Goal: Information Seeking & Learning: Learn about a topic

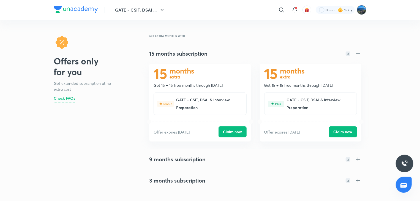
click at [360, 7] on img at bounding box center [361, 9] width 9 height 9
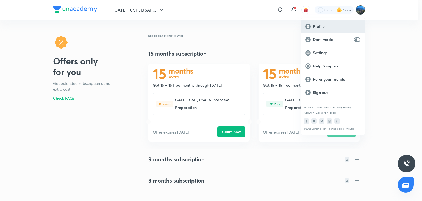
click at [330, 26] on p "Profile" at bounding box center [337, 26] width 48 height 5
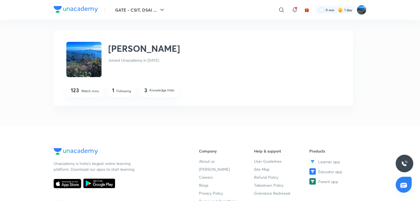
click at [358, 10] on img at bounding box center [361, 9] width 9 height 9
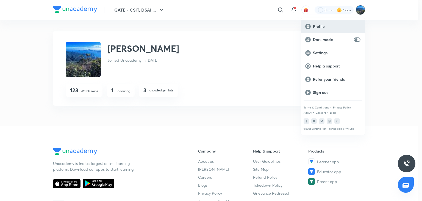
click at [321, 30] on div "Profile" at bounding box center [333, 26] width 64 height 13
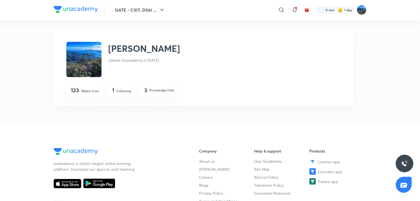
click at [365, 9] on img at bounding box center [361, 9] width 9 height 9
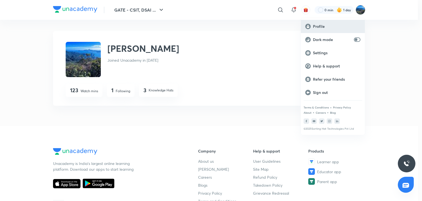
click at [317, 23] on div "Profile" at bounding box center [333, 26] width 64 height 13
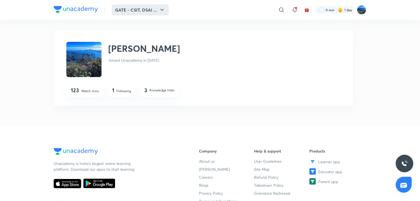
click at [147, 13] on button "GATE - CSIT, DSAI ..." at bounding box center [140, 9] width 57 height 11
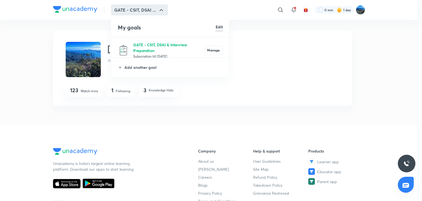
click at [159, 46] on p "GATE - CSIT, DSAI & Interview Preparation" at bounding box center [168, 48] width 71 height 12
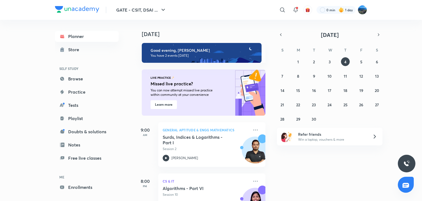
click at [419, 32] on div "GATE - CSIT, DSAI ... ​ 0 min 1 day Planner Store SELF STUDY Browse Practice Te…" at bounding box center [211, 100] width 422 height 201
click at [407, 67] on div "Today Good evening, Karthik You have 2 events today LIVE PRACTICE Missed live p…" at bounding box center [277, 110] width 287 height 181
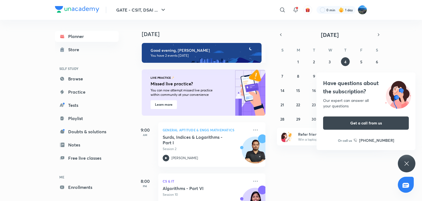
click at [419, 50] on div "GATE - CSIT, DSAI ... ​ 0 min 1 day Planner Store SELF STUDY Browse Practice Te…" at bounding box center [211, 100] width 422 height 201
click at [189, 132] on p "General Aptitude & Engg Mathematics" at bounding box center [206, 130] width 86 height 7
drag, startPoint x: 422, startPoint y: 59, endPoint x: 422, endPoint y: 14, distance: 44.8
click at [419, 14] on div "GATE - CSIT, DSAI ... ​ 0 min 1 day Planner Store SELF STUDY Browse Practice Te…" at bounding box center [211, 100] width 422 height 201
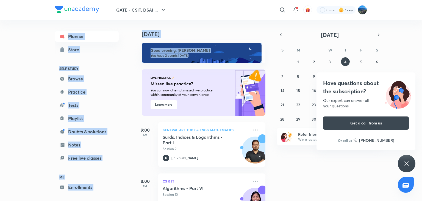
click at [23, 81] on div "GATE - CSIT, DSAI ... ​ 0 min 1 day Planner Store SELF STUDY Browse Practice Te…" at bounding box center [211, 100] width 422 height 201
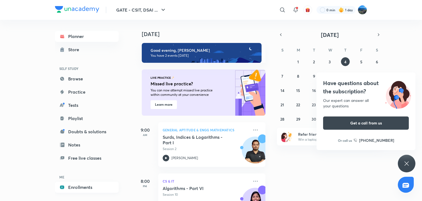
click at [86, 187] on link "Enrollments" at bounding box center [87, 187] width 64 height 11
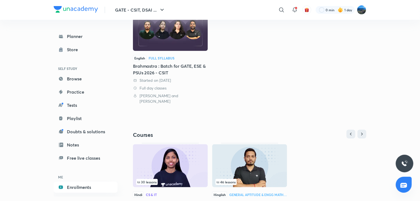
scroll to position [116, 0]
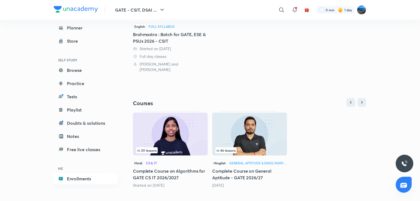
click at [253, 133] on img at bounding box center [249, 133] width 75 height 43
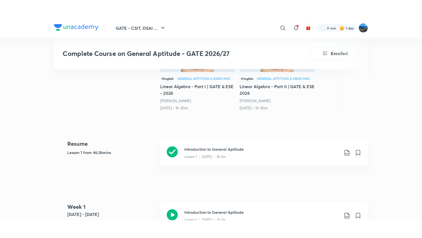
scroll to position [181, 0]
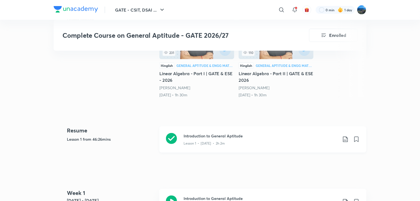
click at [246, 141] on div "Lesson 1 • Jun 13 • 2h 2m" at bounding box center [260, 142] width 154 height 7
